Goal: Task Accomplishment & Management: Manage account settings

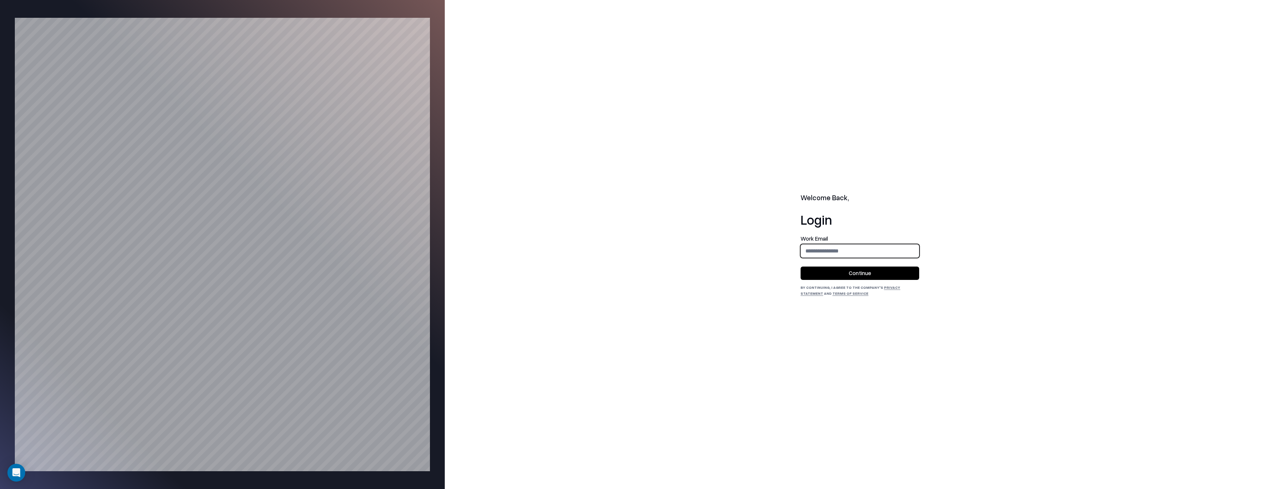
type input "**********"
click at [872, 277] on button "Continue" at bounding box center [859, 272] width 119 height 13
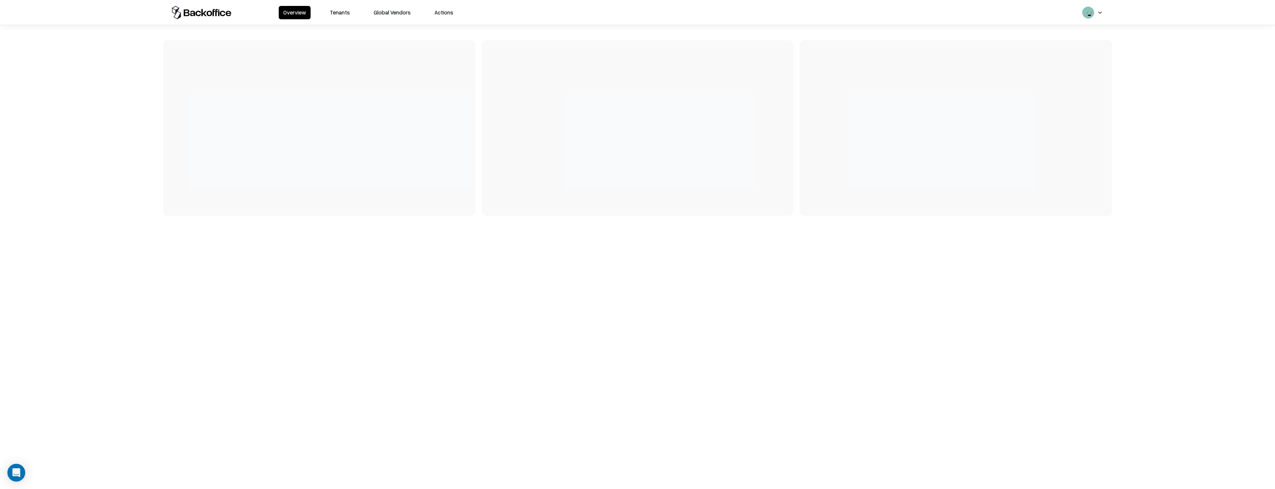
click at [330, 13] on button "Tenants" at bounding box center [339, 12] width 29 height 13
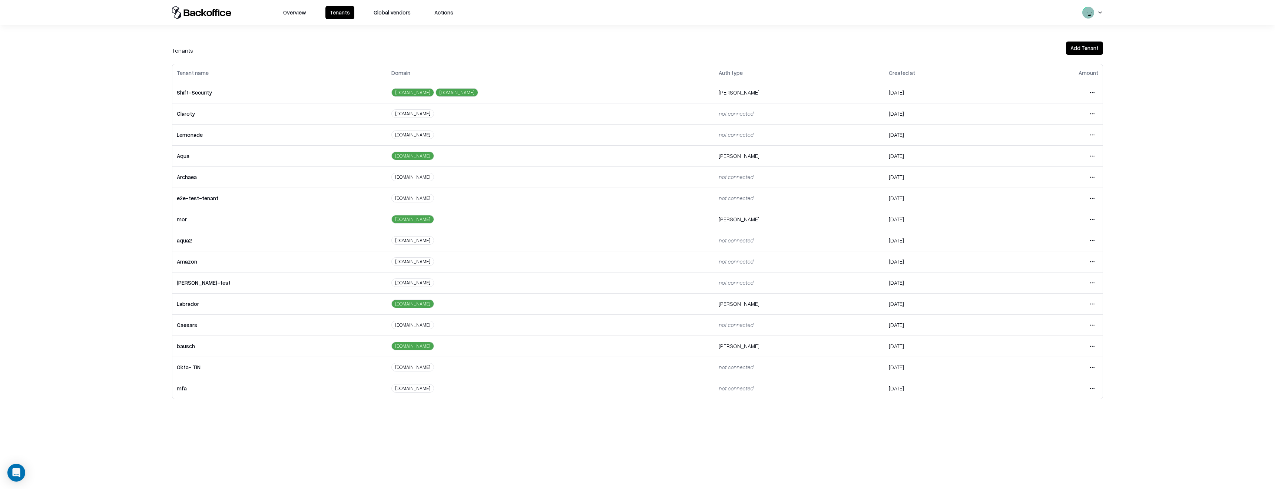
click at [1090, 325] on html "Overview Tenants Global Vendors Actions Tenants Add Tenant Tenant name Domain A…" at bounding box center [637, 244] width 1275 height 489
click at [1041, 380] on div "Login to tenant" at bounding box center [1061, 386] width 80 height 15
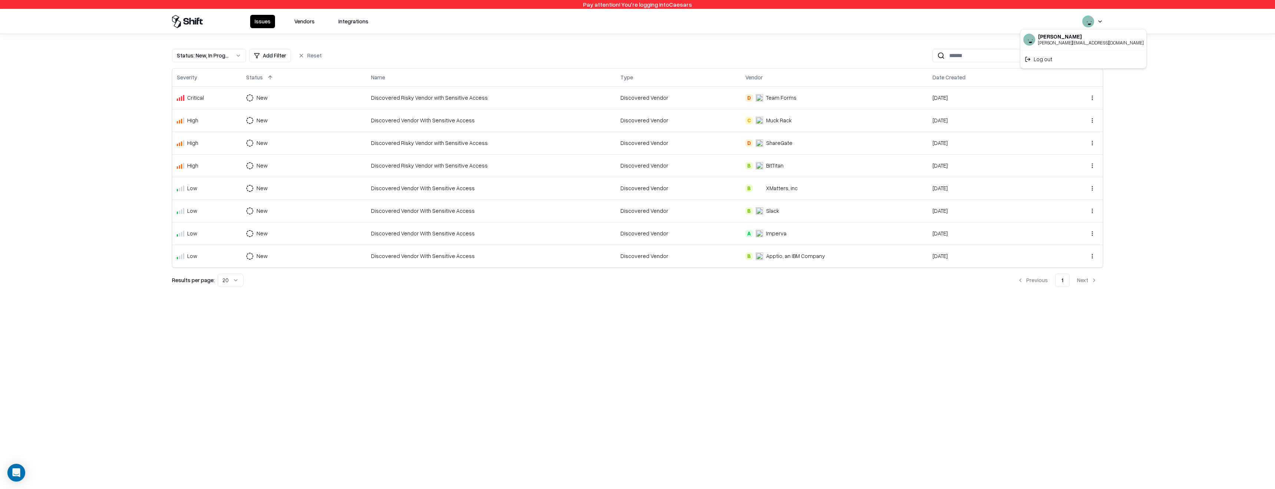
click at [1094, 17] on html "Pay attention! You're logging into Caesars Issues Vendors Integrations Status :…" at bounding box center [637, 244] width 1275 height 489
click at [1064, 57] on div "Log out" at bounding box center [1083, 59] width 123 height 15
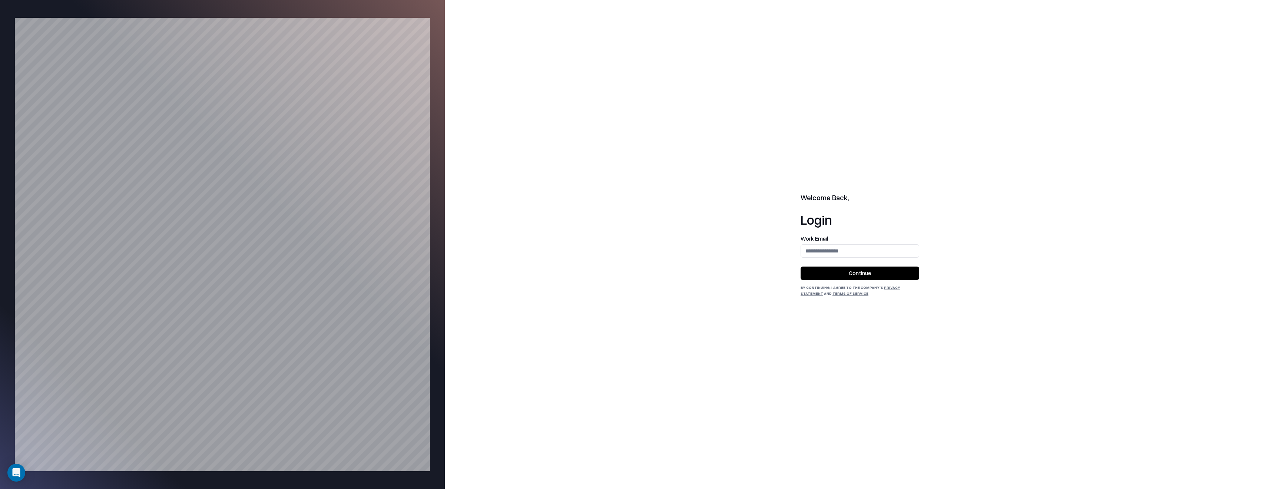
click at [962, 216] on div "Welcome Back, Login Work Email Continue By continuing, I agree to the Company's…" at bounding box center [860, 244] width 830 height 489
click at [839, 254] on input "email" at bounding box center [860, 251] width 118 height 14
type input "**********"
click at [860, 277] on button "Continue" at bounding box center [859, 272] width 119 height 13
